Goal: Information Seeking & Learning: Compare options

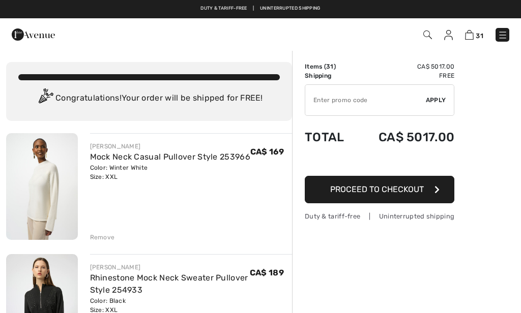
click at [96, 240] on div "Remove" at bounding box center [102, 237] width 25 height 9
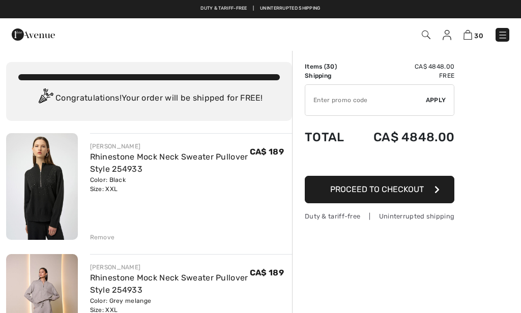
click at [97, 239] on div "Remove" at bounding box center [102, 237] width 25 height 9
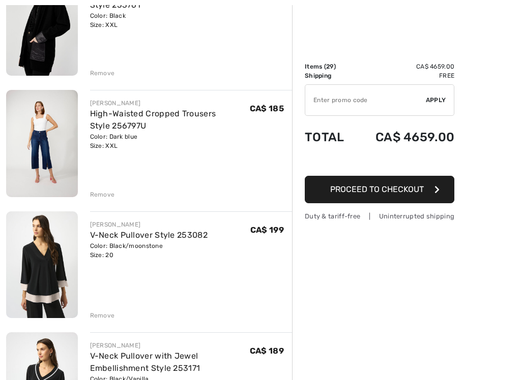
scroll to position [1257, 0]
click at [96, 195] on div "Remove" at bounding box center [102, 194] width 25 height 9
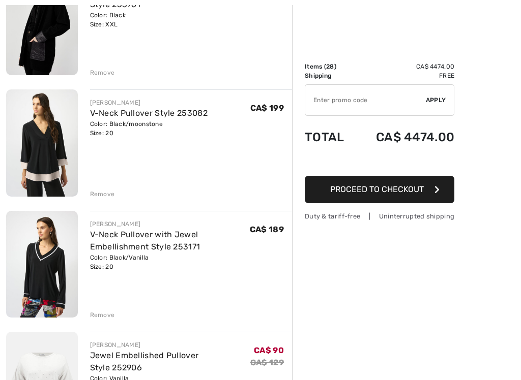
click at [33, 275] on img at bounding box center [42, 264] width 72 height 107
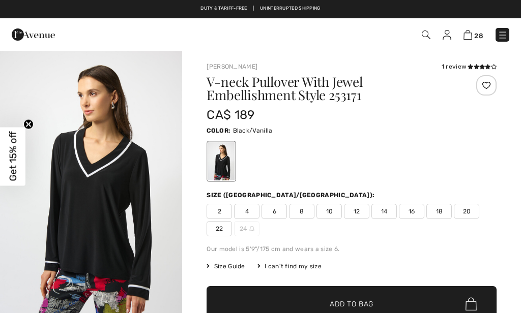
click at [106, 229] on img "1 / 4" at bounding box center [91, 186] width 182 height 273
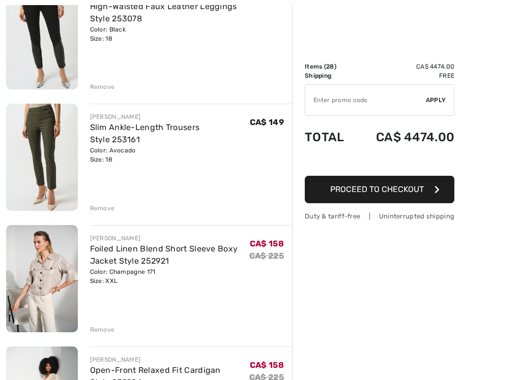
scroll to position [1738, 0]
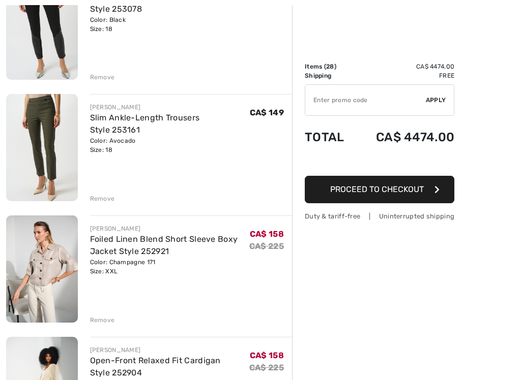
click at [98, 313] on div "Remove" at bounding box center [102, 320] width 25 height 9
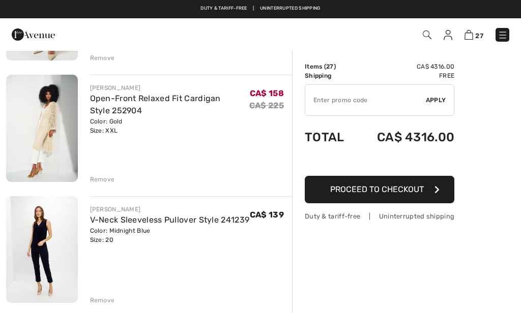
scroll to position [1878, 0]
click at [35, 244] on img at bounding box center [42, 250] width 72 height 107
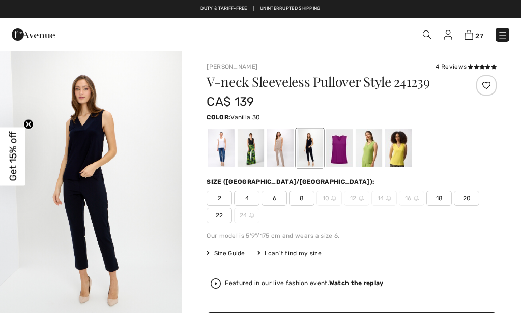
click at [214, 151] on div at bounding box center [221, 148] width 26 height 38
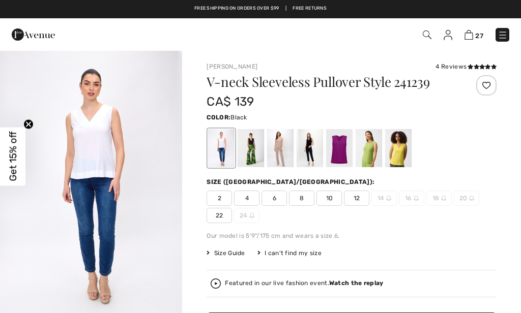
click at [249, 153] on div at bounding box center [251, 148] width 26 height 38
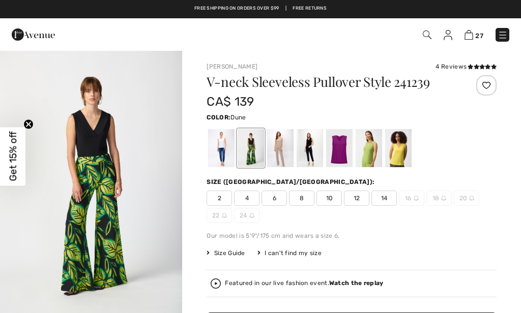
click at [278, 157] on div at bounding box center [280, 148] width 26 height 38
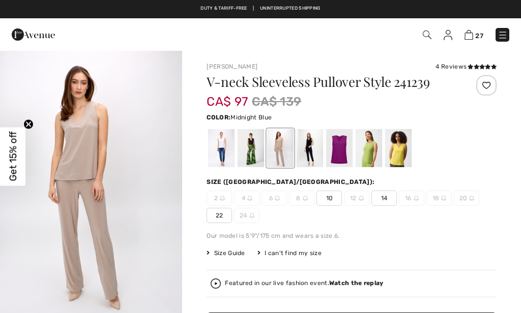
click at [305, 155] on div at bounding box center [310, 148] width 26 height 38
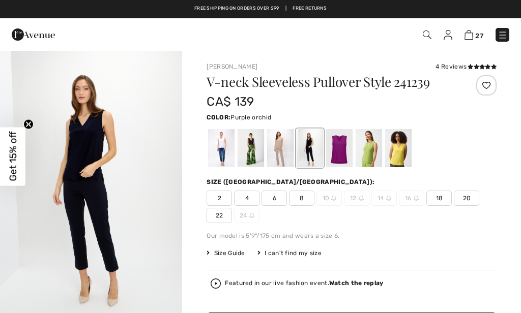
click at [337, 154] on div at bounding box center [339, 148] width 26 height 38
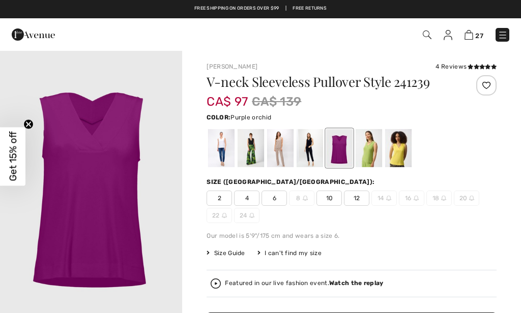
click at [358, 157] on div at bounding box center [369, 148] width 26 height 38
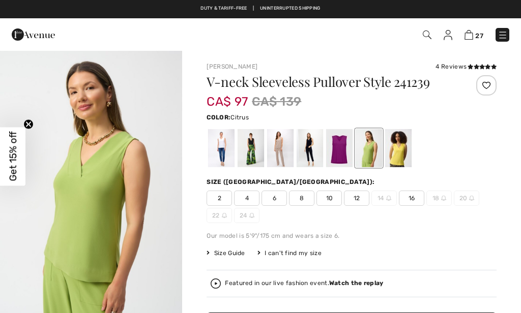
click at [399, 152] on div at bounding box center [398, 148] width 26 height 38
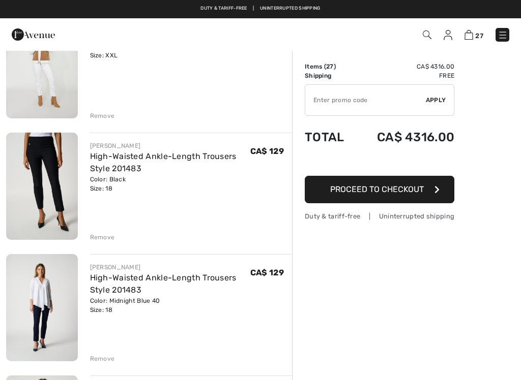
scroll to position [2426, 0]
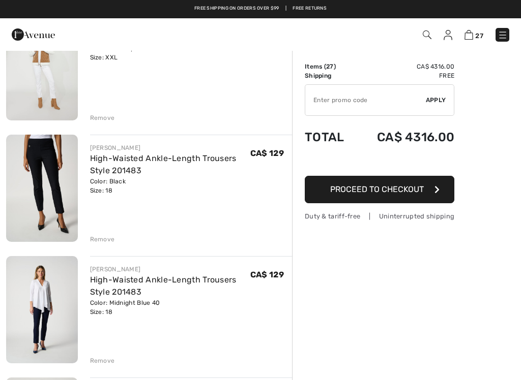
click at [44, 174] on img at bounding box center [42, 188] width 72 height 107
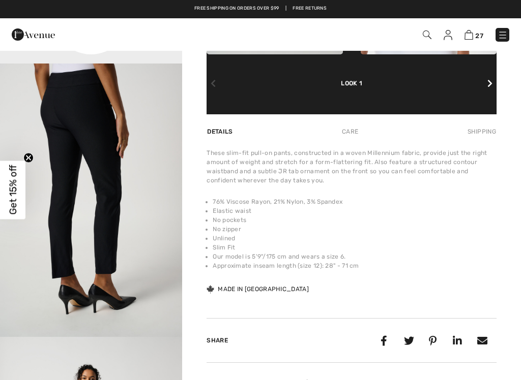
scroll to position [60, 0]
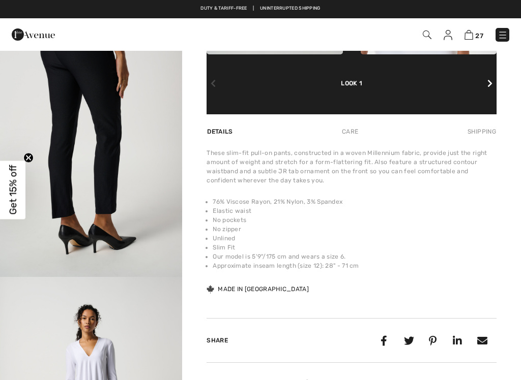
click at [26, 272] on img "3 / 4" at bounding box center [91, 141] width 182 height 274
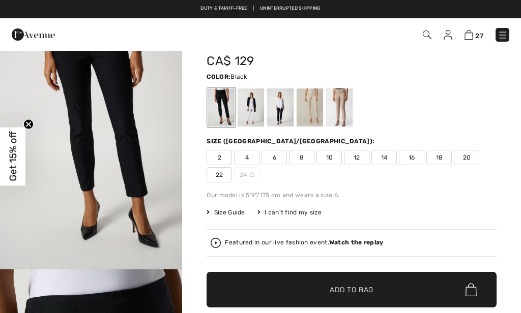
scroll to position [42, 0]
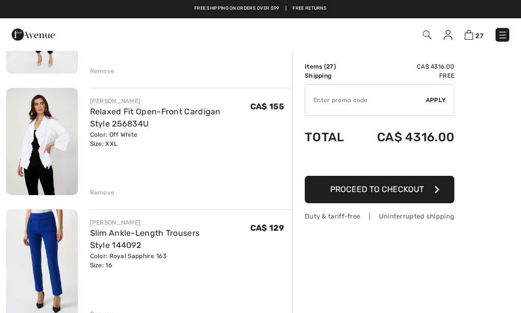
scroll to position [2108, 0]
click at [106, 229] on link "Slim Ankle-Length Trousers Style 144092" at bounding box center [145, 240] width 110 height 22
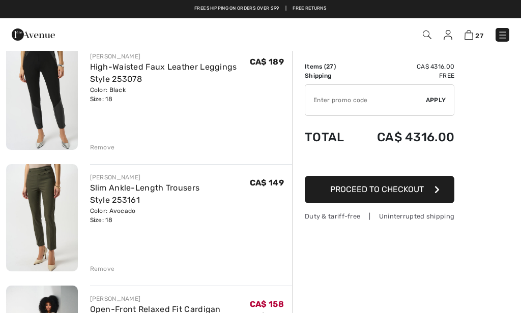
scroll to position [1667, 0]
click at [31, 228] on img at bounding box center [42, 218] width 72 height 107
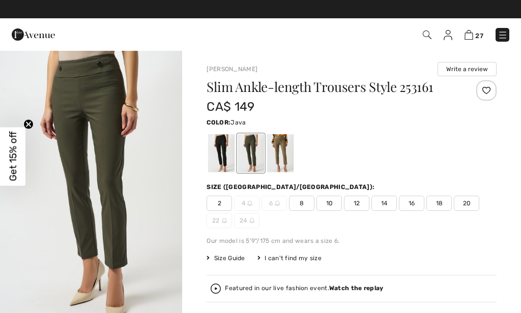
click at [281, 154] on div at bounding box center [280, 153] width 26 height 38
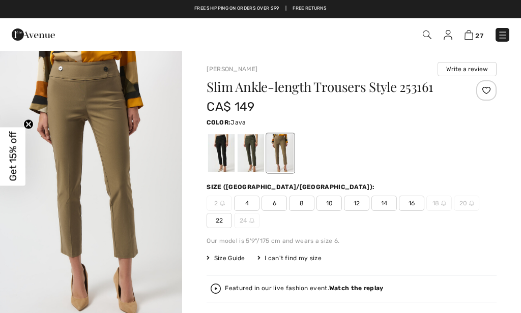
click at [217, 157] on div at bounding box center [221, 153] width 26 height 38
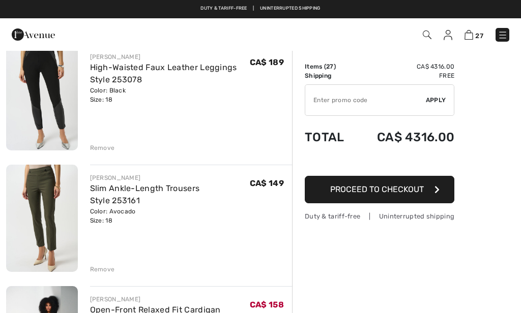
scroll to position [1667, 0]
click at [101, 269] on div "Remove" at bounding box center [102, 269] width 25 height 9
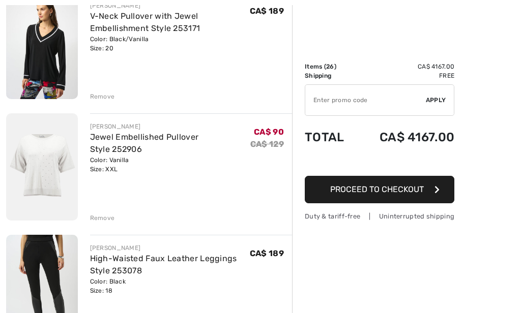
scroll to position [1479, 0]
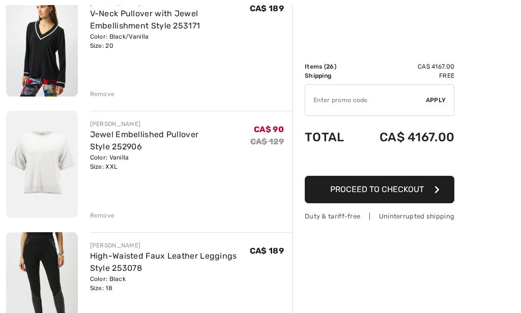
click at [42, 175] on img at bounding box center [42, 164] width 72 height 107
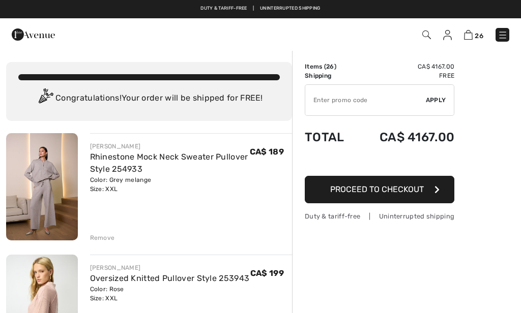
scroll to position [1479, 0]
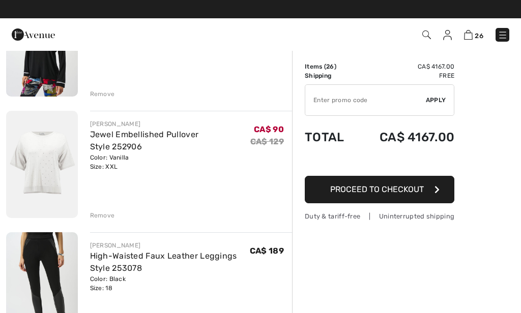
click at [421, 38] on span at bounding box center [426, 34] width 10 height 12
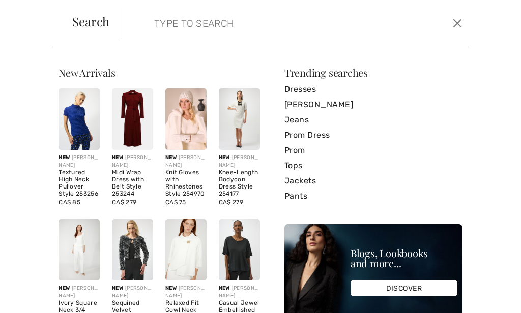
scroll to position [1482, 0]
click at [190, 28] on input "search" at bounding box center [259, 23] width 227 height 31
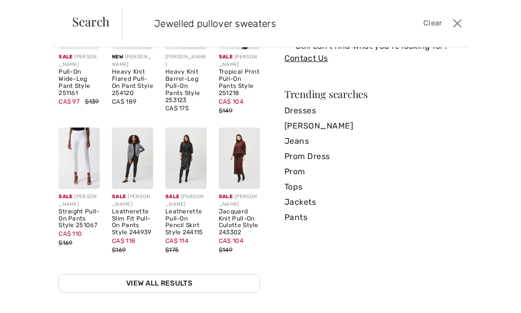
scroll to position [149, 0]
type input "Jewelled pullover sweaters"
click at [196, 128] on img at bounding box center [185, 159] width 41 height 62
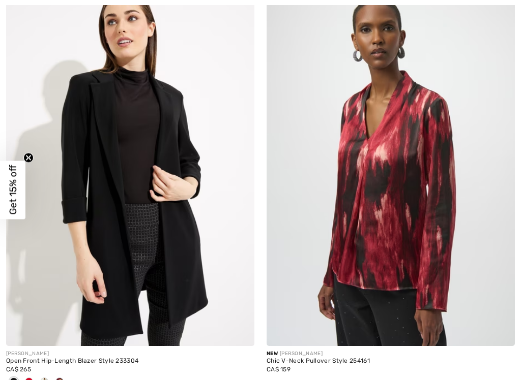
scroll to position [3847, 0]
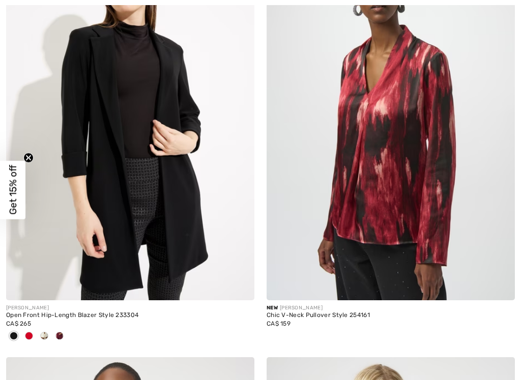
click at [38, 313] on div at bounding box center [44, 337] width 15 height 17
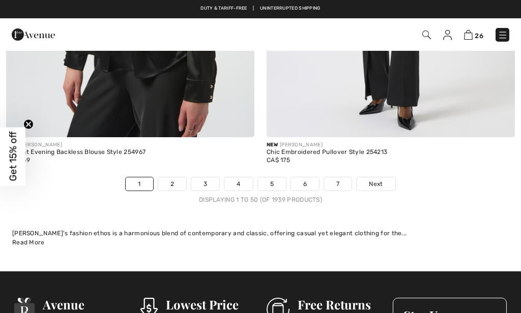
scroll to position [11030, 0]
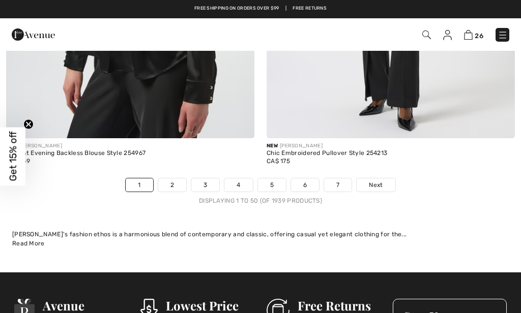
click at [337, 179] on link "7" at bounding box center [337, 185] width 27 height 13
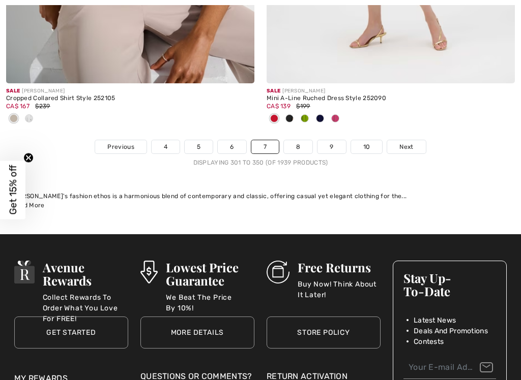
scroll to position [11185, 0]
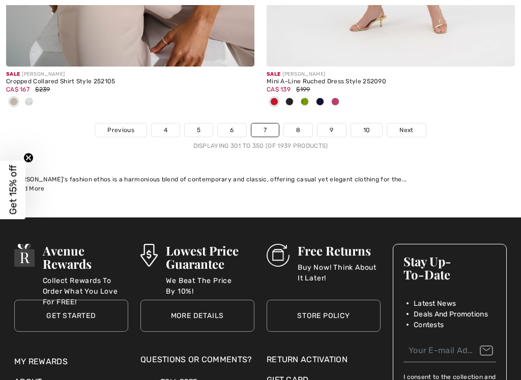
click at [299, 124] on link "8" at bounding box center [298, 130] width 28 height 13
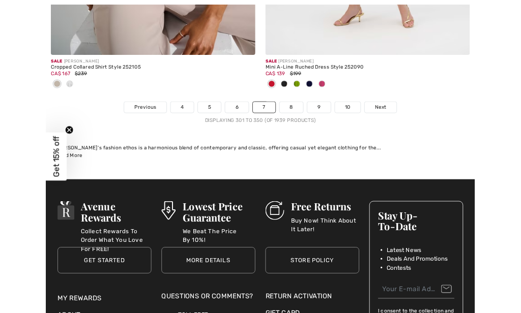
scroll to position [11224, 0]
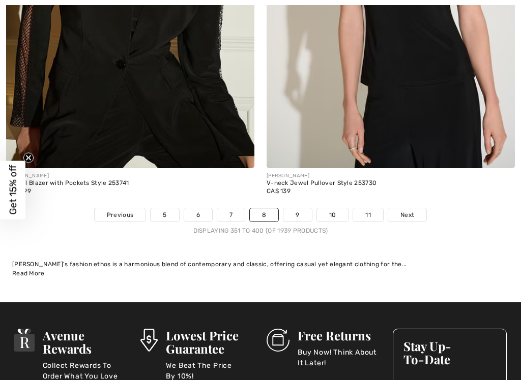
scroll to position [11017, 0]
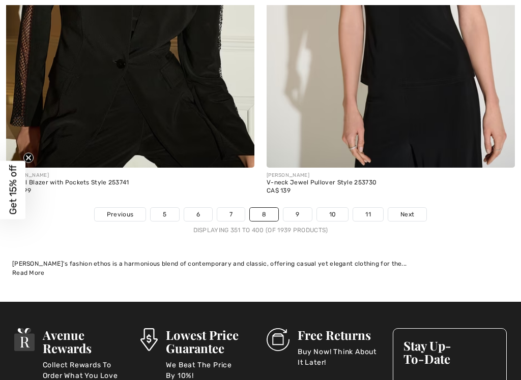
click at [293, 208] on link "9" at bounding box center [297, 214] width 28 height 13
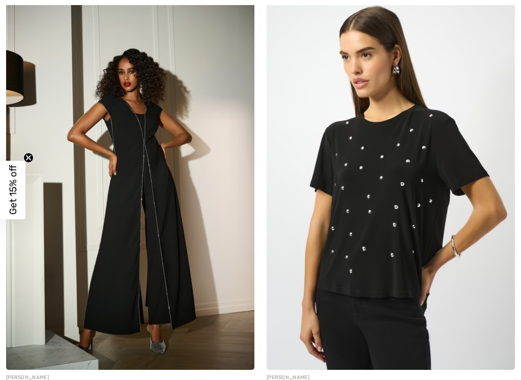
scroll to position [6775, 0]
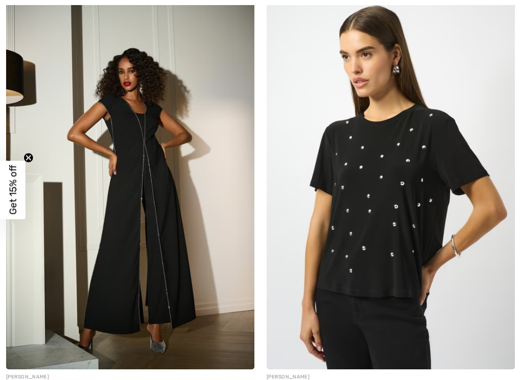
click at [352, 231] on img at bounding box center [391, 183] width 248 height 372
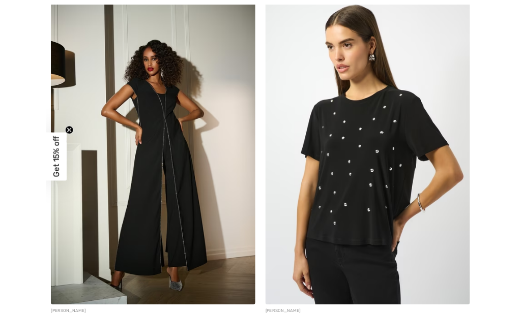
scroll to position [6814, 0]
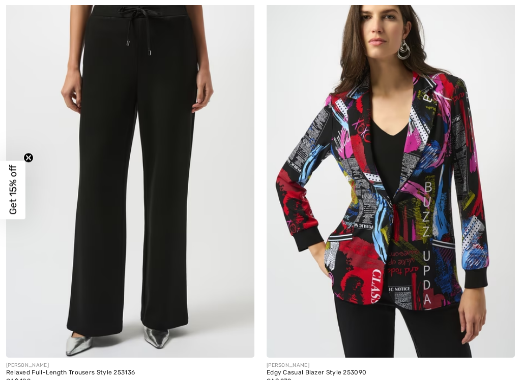
scroll to position [7613, 0]
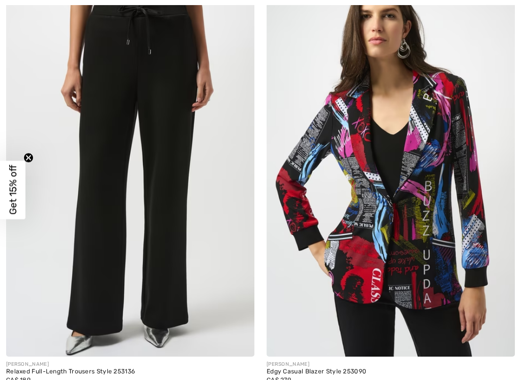
click at [86, 144] on img at bounding box center [130, 171] width 248 height 372
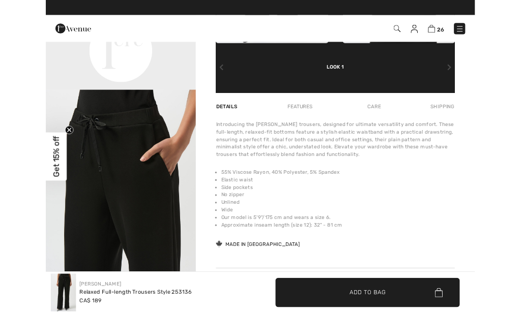
scroll to position [271, 0]
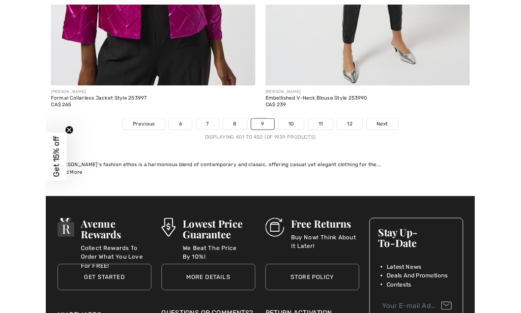
scroll to position [10983, 0]
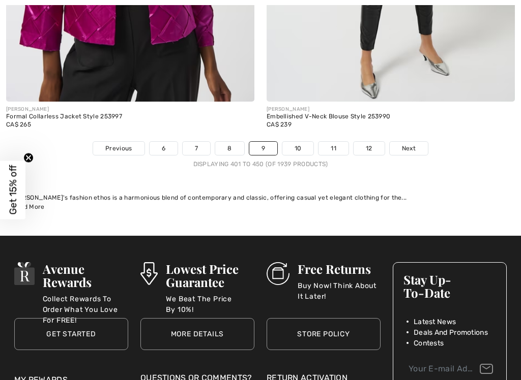
click at [291, 142] on link "10" at bounding box center [298, 148] width 32 height 13
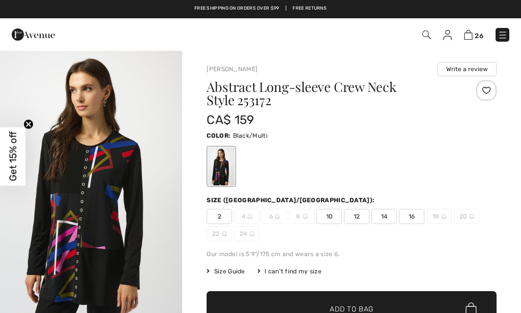
scroll to position [62, 0]
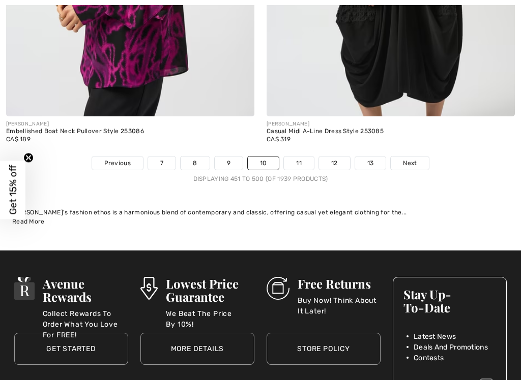
scroll to position [10980, 0]
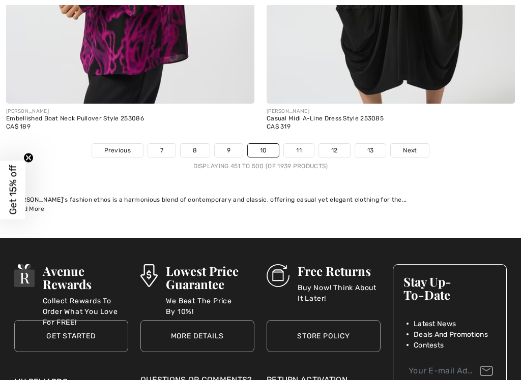
click at [293, 144] on link "11" at bounding box center [299, 150] width 30 height 13
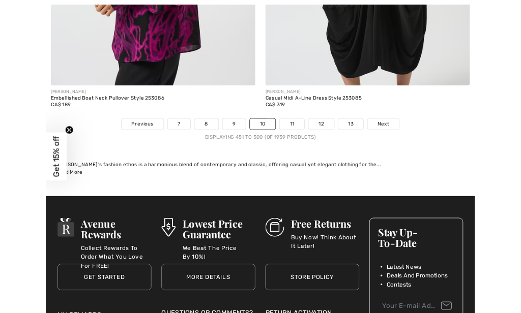
scroll to position [11019, 0]
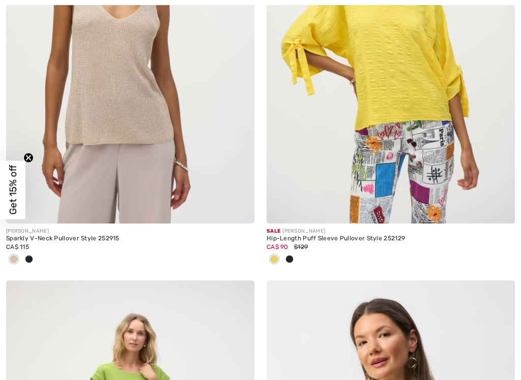
scroll to position [6164, 0]
click at [68, 196] on img at bounding box center [130, 37] width 248 height 372
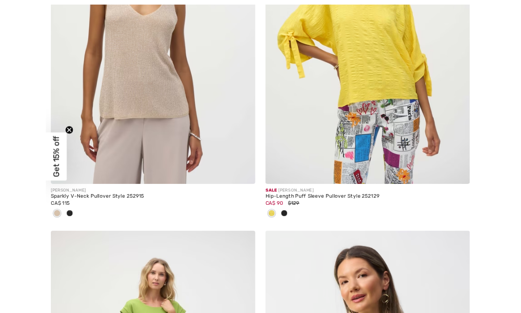
scroll to position [6203, 0]
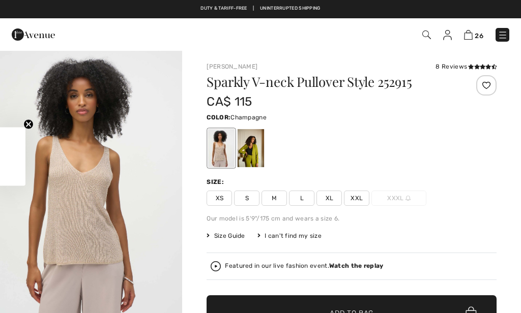
click at [70, 298] on img "1 / 4" at bounding box center [91, 186] width 182 height 273
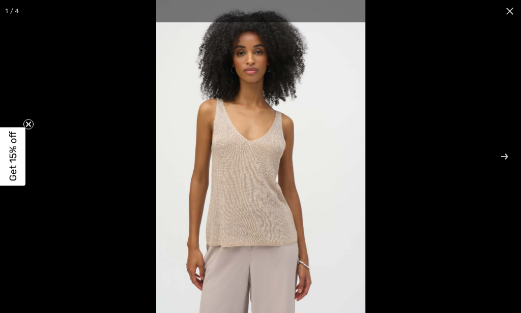
click at [156, 290] on img at bounding box center [260, 156] width 209 height 313
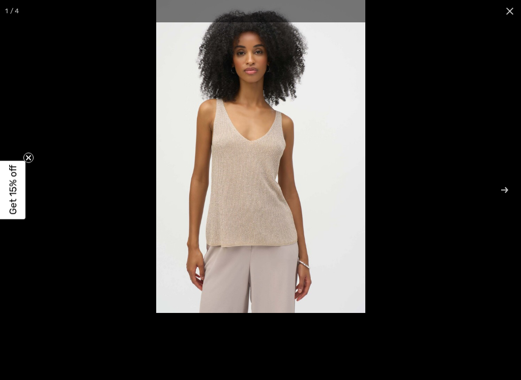
scroll to position [368, 0]
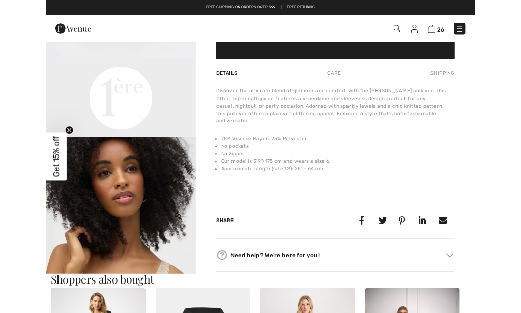
scroll to position [150, 0]
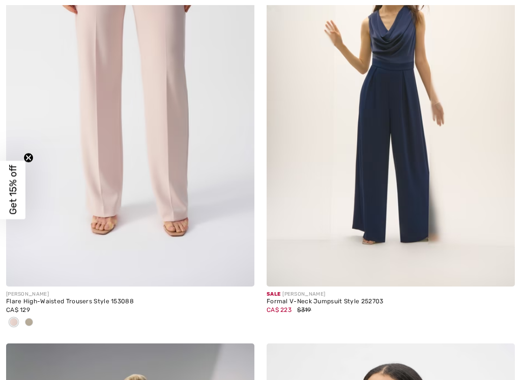
scroll to position [6959, 0]
click at [22, 314] on div at bounding box center [28, 322] width 15 height 17
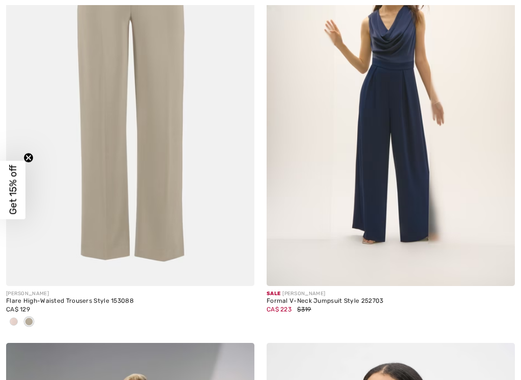
click at [14, 318] on span at bounding box center [14, 322] width 8 height 8
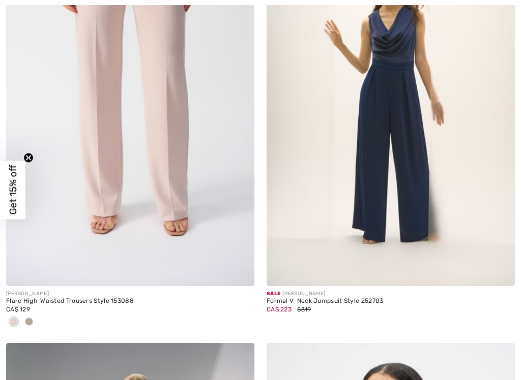
click at [111, 167] on img at bounding box center [130, 100] width 248 height 372
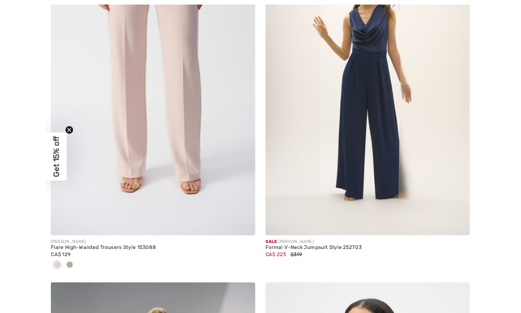
scroll to position [6998, 0]
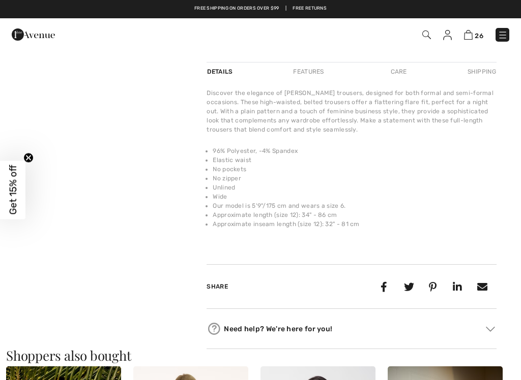
scroll to position [366, 0]
